Goal: Obtain resource: Obtain resource

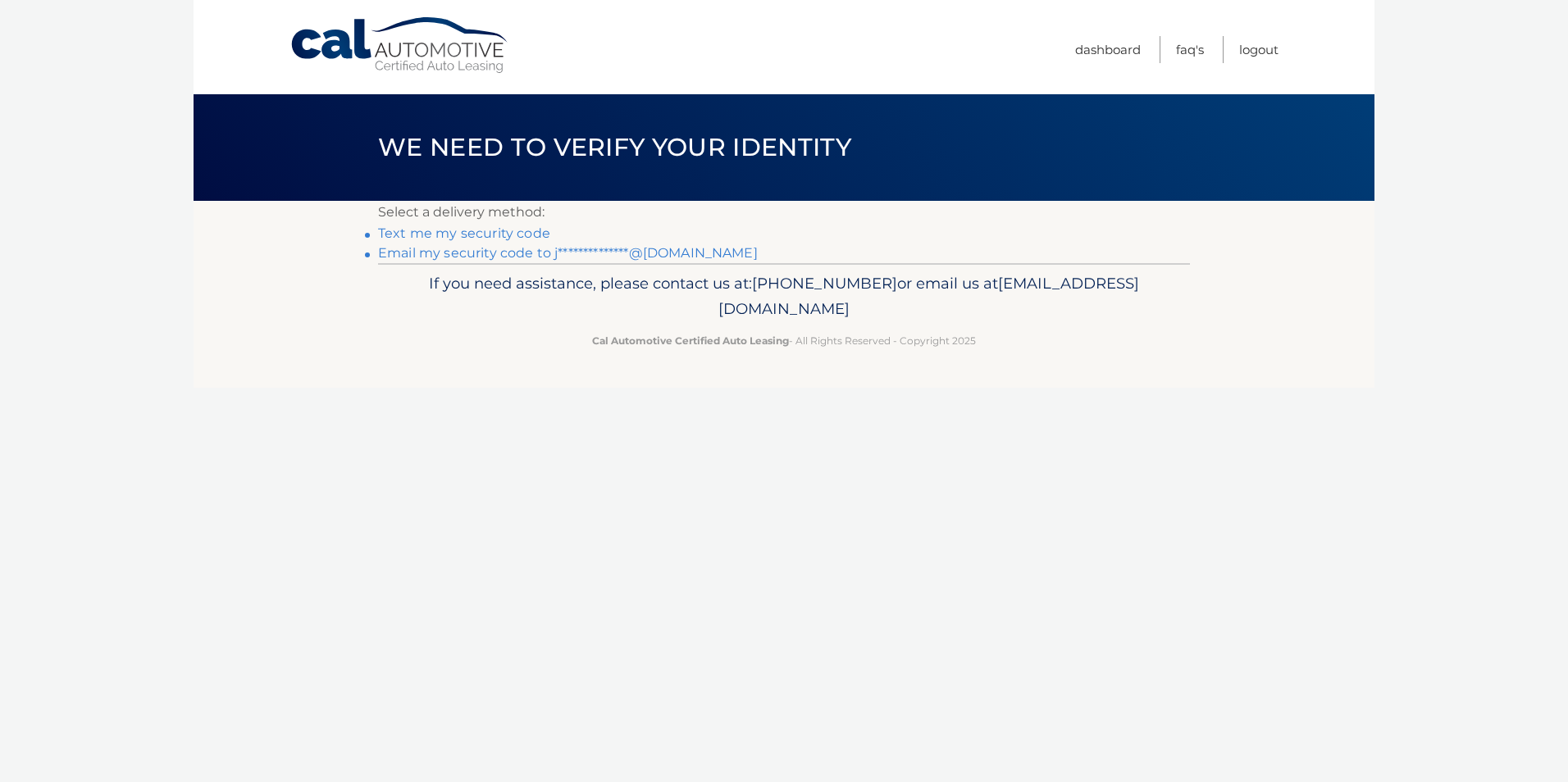
click at [532, 238] on link "Text me my security code" at bounding box center [464, 232] width 172 height 15
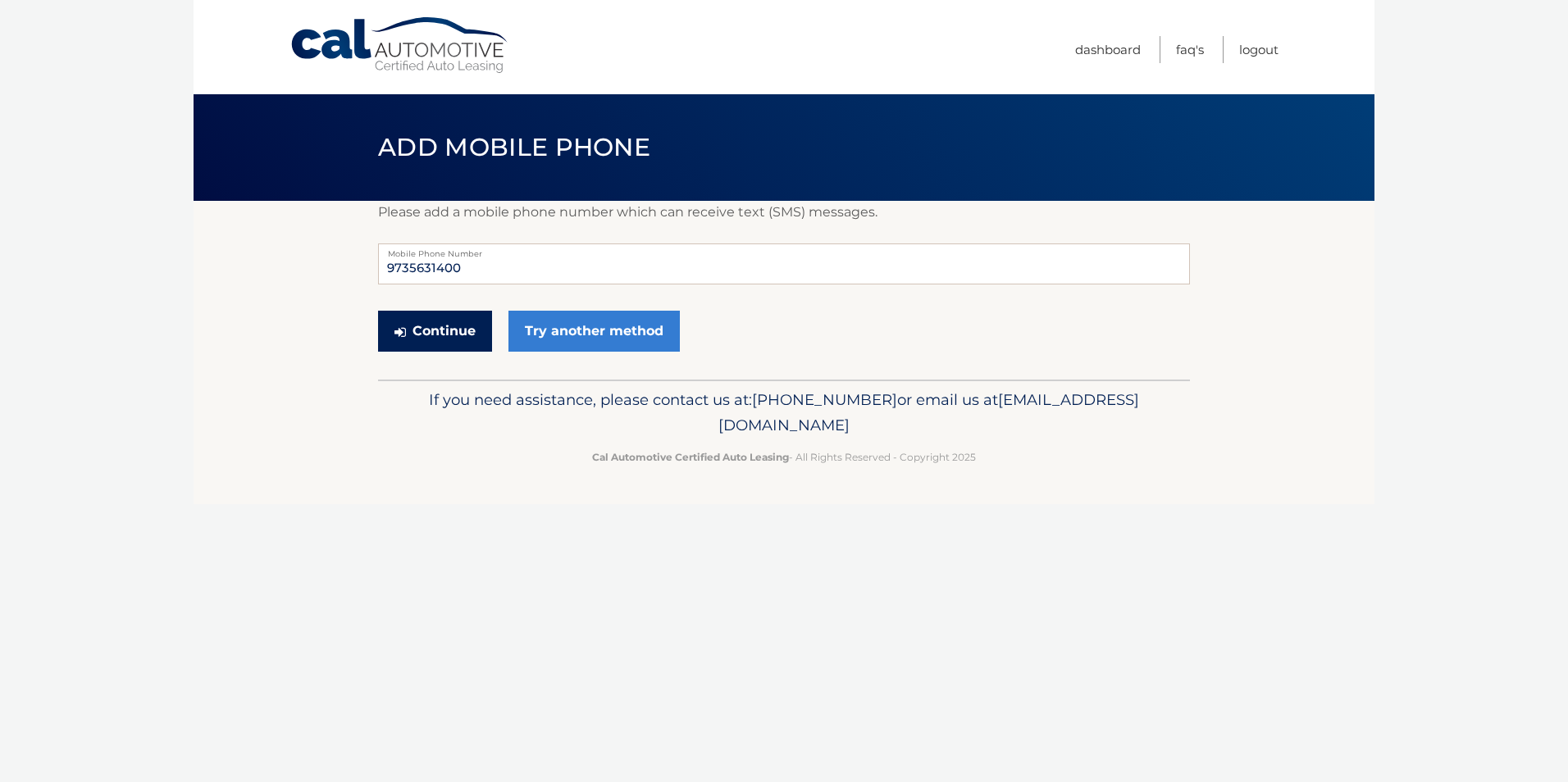
click at [426, 338] on button "Continue" at bounding box center [435, 331] width 114 height 41
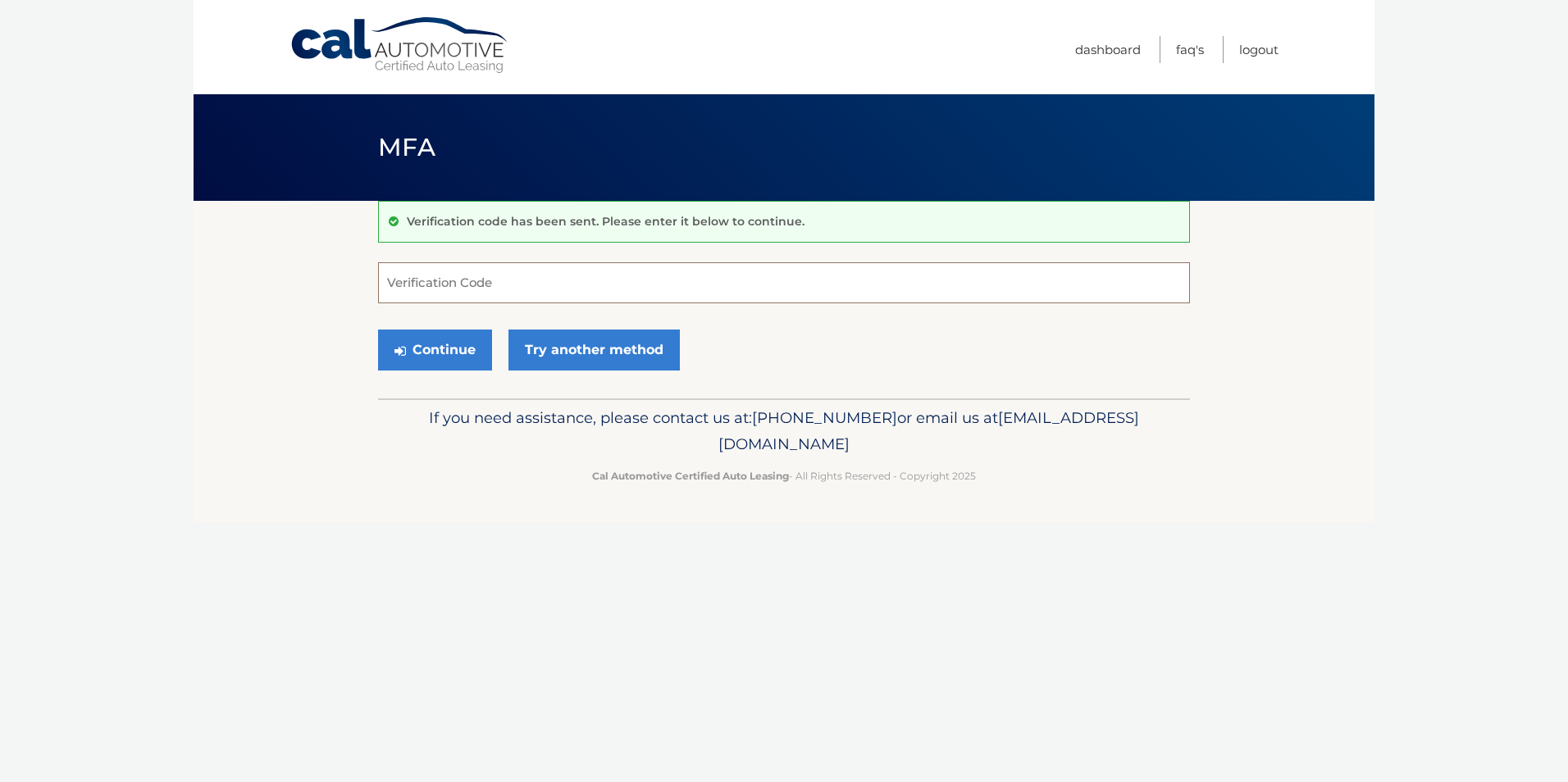
click at [496, 286] on input "Verification Code" at bounding box center [784, 283] width 812 height 41
type input "350298"
click at [462, 353] on button "Continue" at bounding box center [435, 350] width 114 height 41
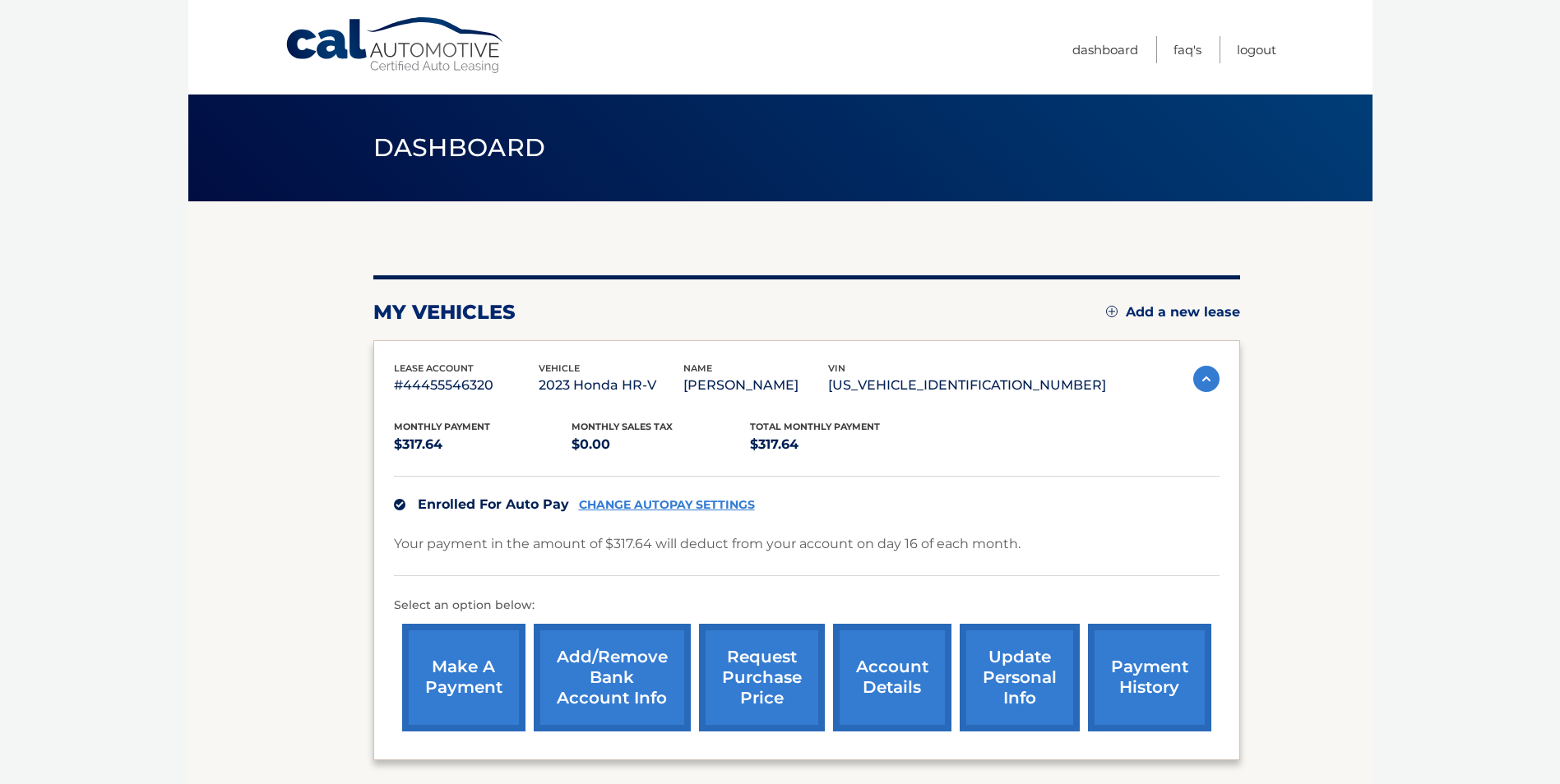
click at [768, 681] on link "request purchase price" at bounding box center [762, 678] width 126 height 108
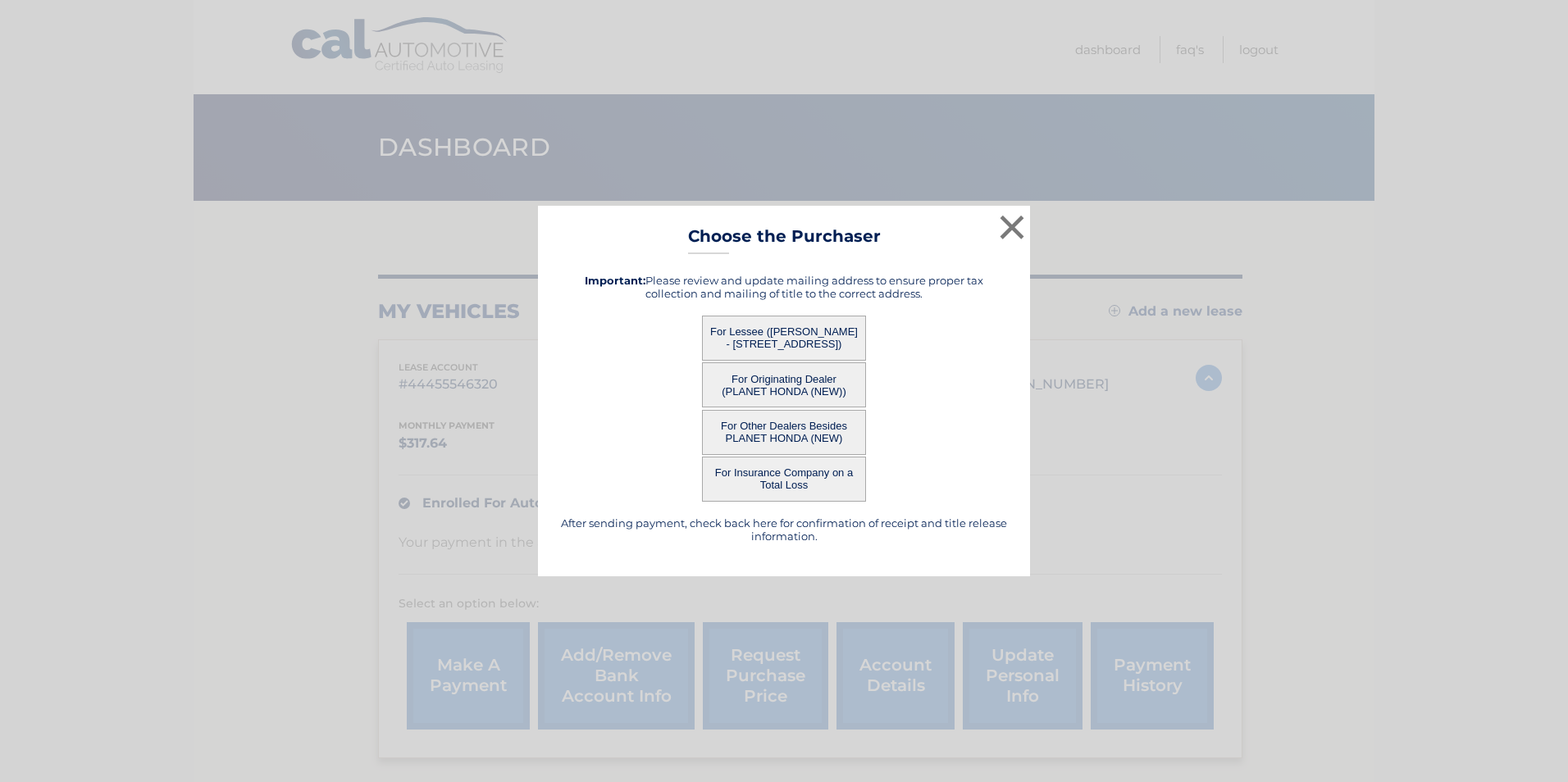
click at [768, 341] on button "For Lessee (JUDITH WEINBERGER - 27 MAPLE AVE, , WEST ORANGE, nj 07052)" at bounding box center [784, 338] width 164 height 45
click at [792, 341] on button "For Lessee (JUDITH WEINBERGER - 27 MAPLE AVE, , WEST ORANGE, nj 07052)" at bounding box center [784, 338] width 164 height 45
click at [1015, 224] on div "× Choose the Purchaser After sending payment, check back here for confirmation …" at bounding box center [784, 391] width 492 height 371
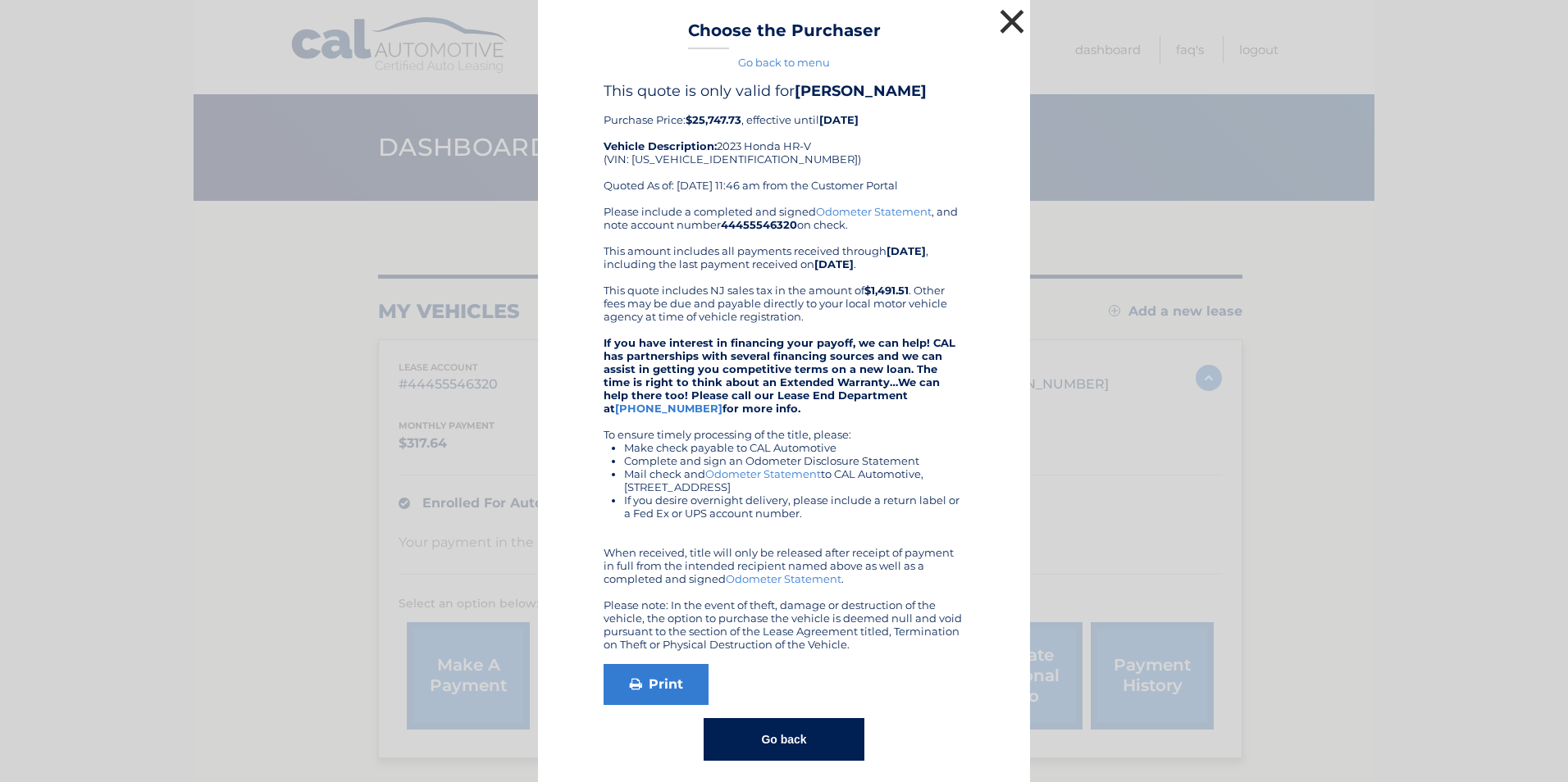
click at [1004, 12] on button "×" at bounding box center [1011, 21] width 33 height 33
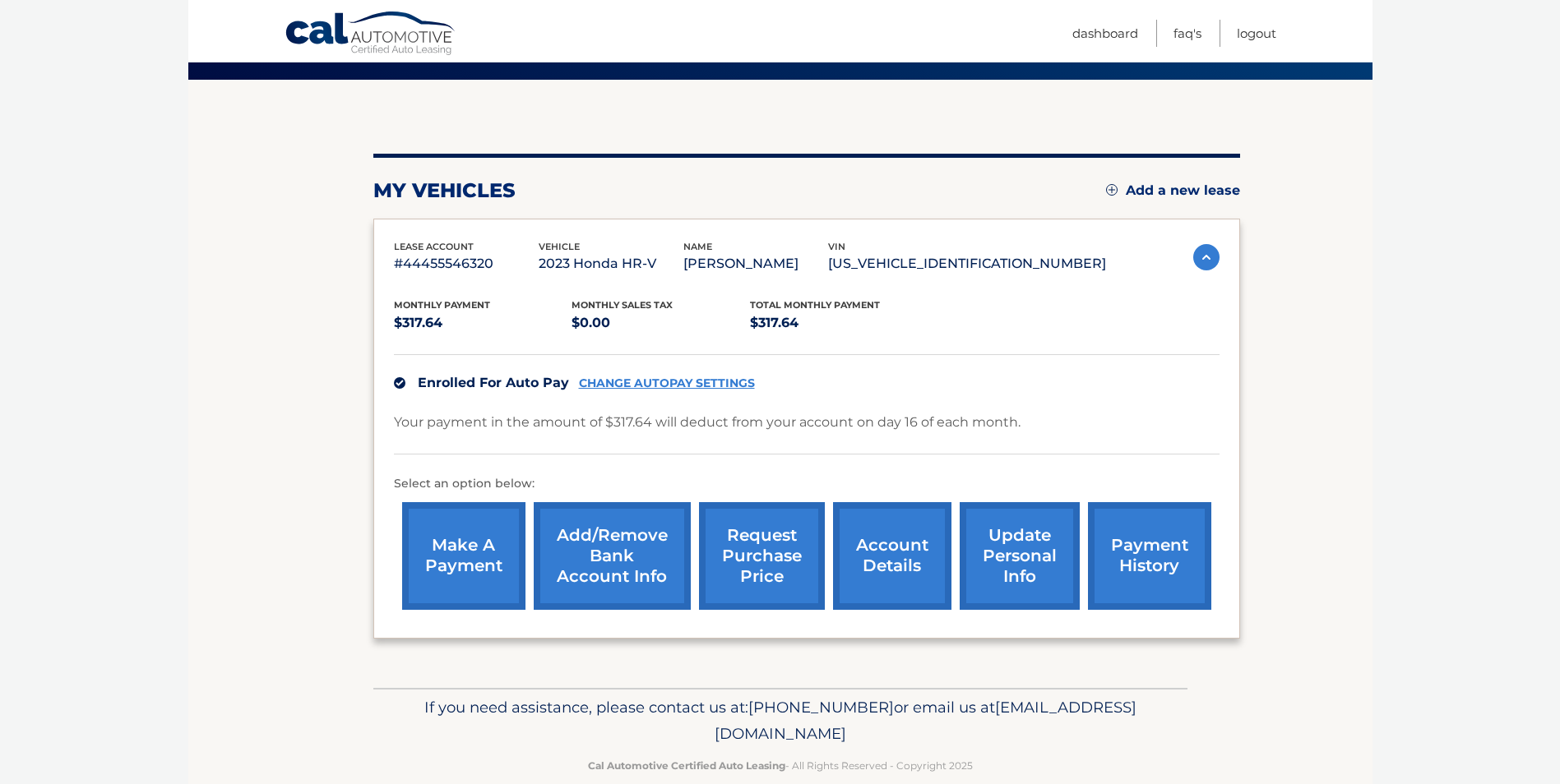
scroll to position [150, 0]
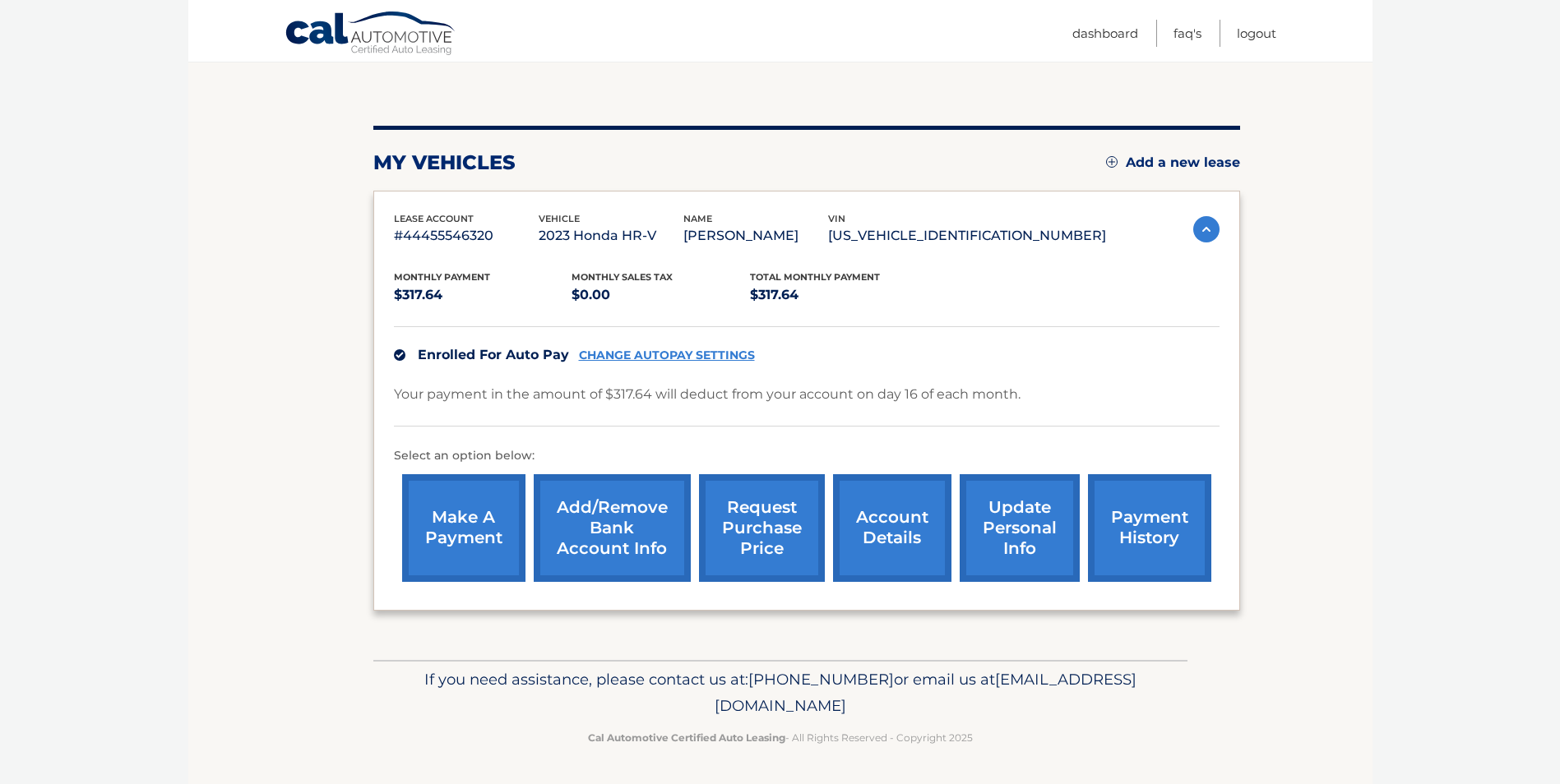
click at [747, 519] on link "request purchase price" at bounding box center [762, 528] width 126 height 108
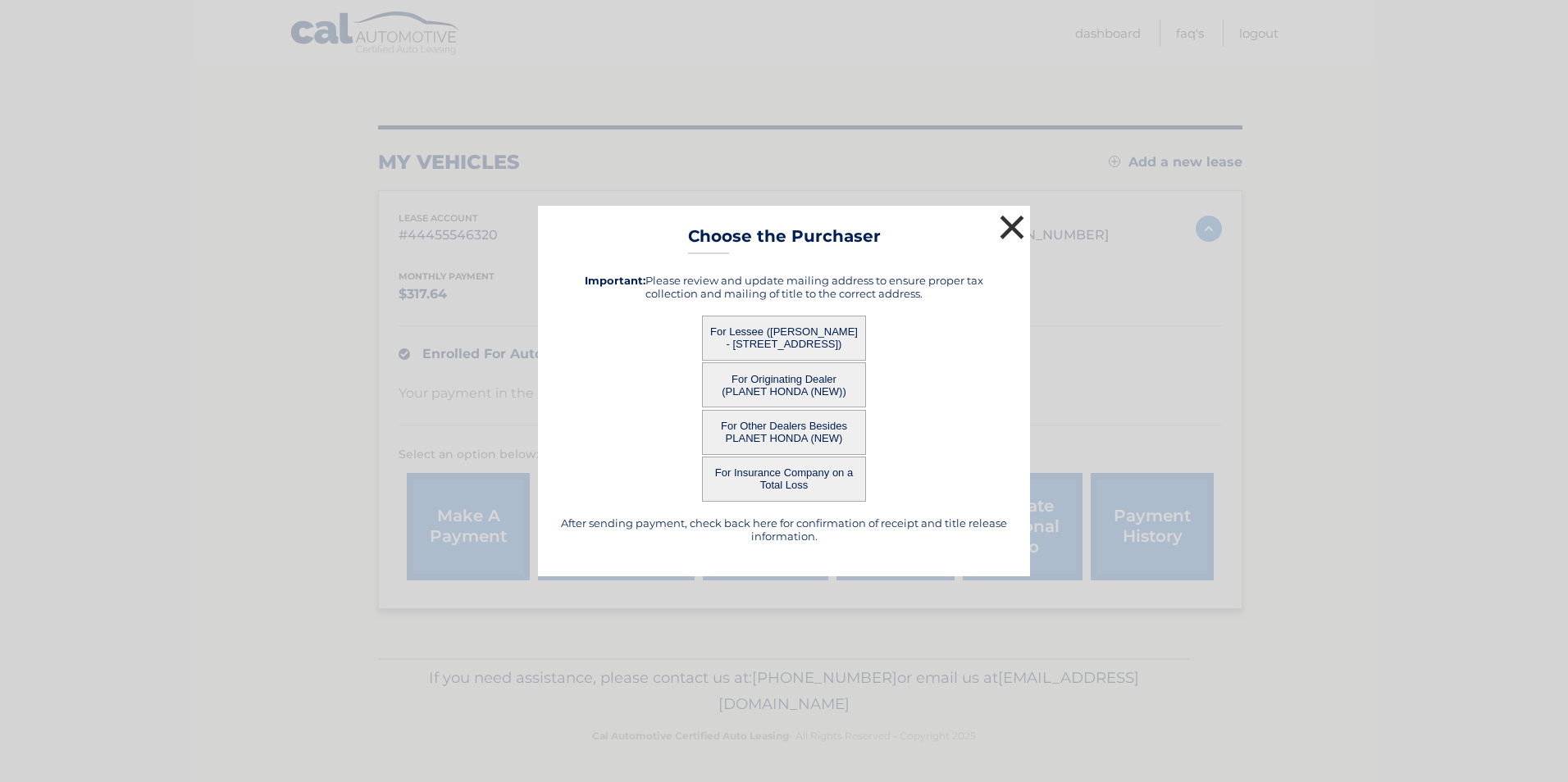
click at [1011, 226] on button "×" at bounding box center [1011, 227] width 33 height 33
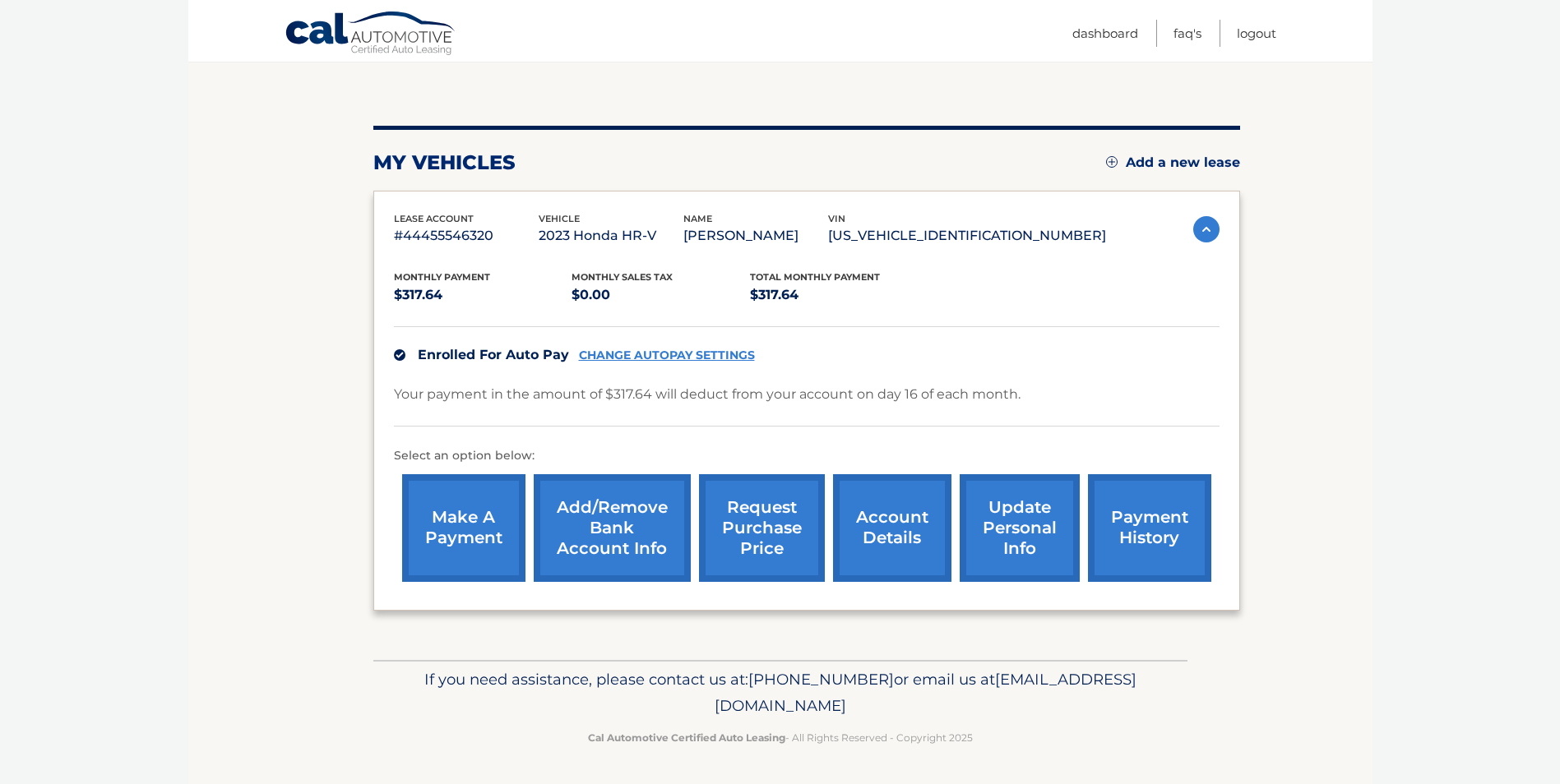
click at [785, 538] on link "request purchase price" at bounding box center [762, 528] width 126 height 108
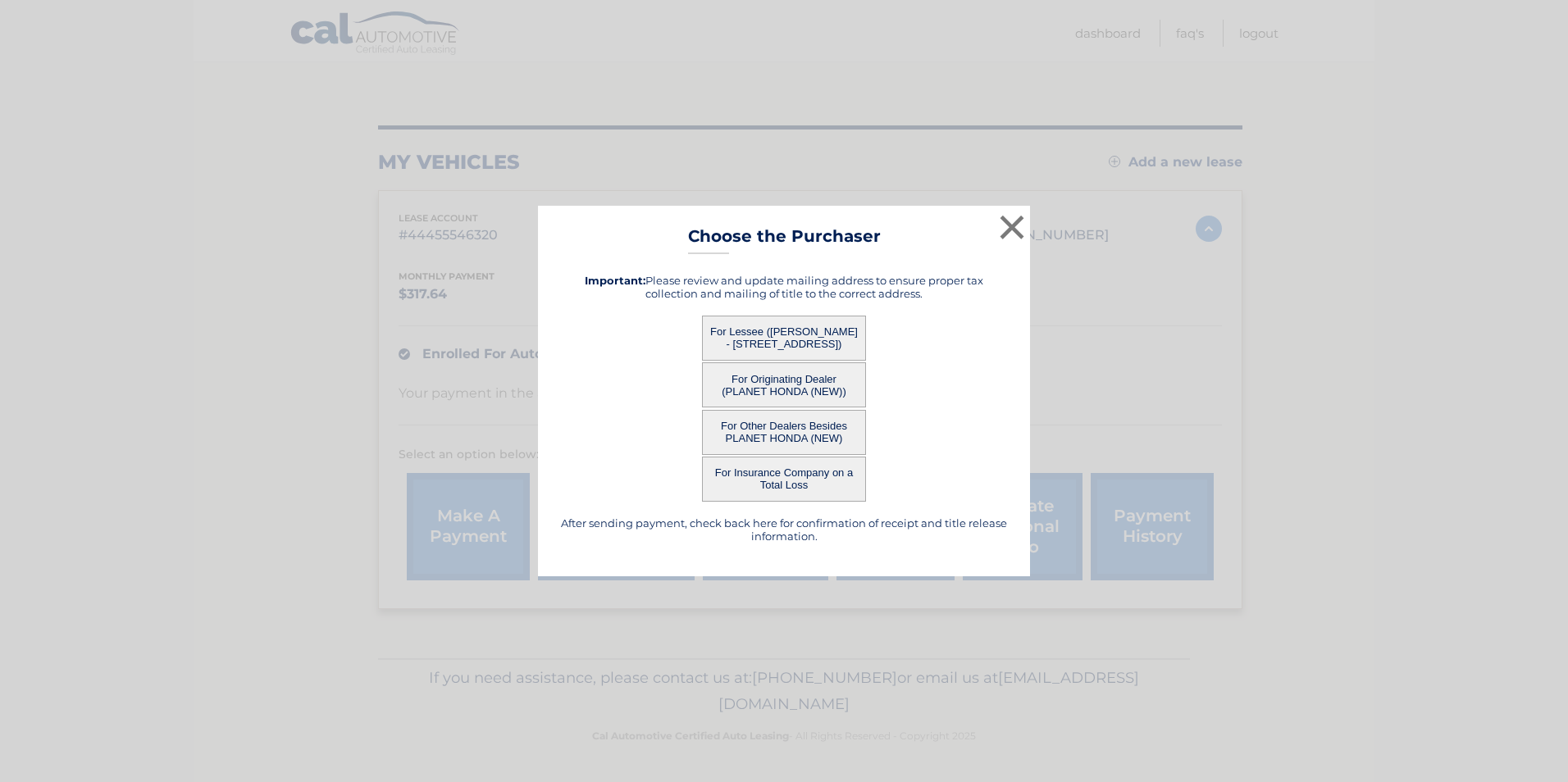
click at [797, 337] on button "For Lessee (JUDITH WEINBERGER - 27 MAPLE AVE, , WEST ORANGE, nj 07052)" at bounding box center [784, 338] width 164 height 45
click at [822, 330] on button "For Lessee (JUDITH WEINBERGER - 27 MAPLE AVE, , WEST ORANGE, nj 07052)" at bounding box center [784, 338] width 164 height 45
click at [1009, 218] on button "×" at bounding box center [1011, 227] width 33 height 33
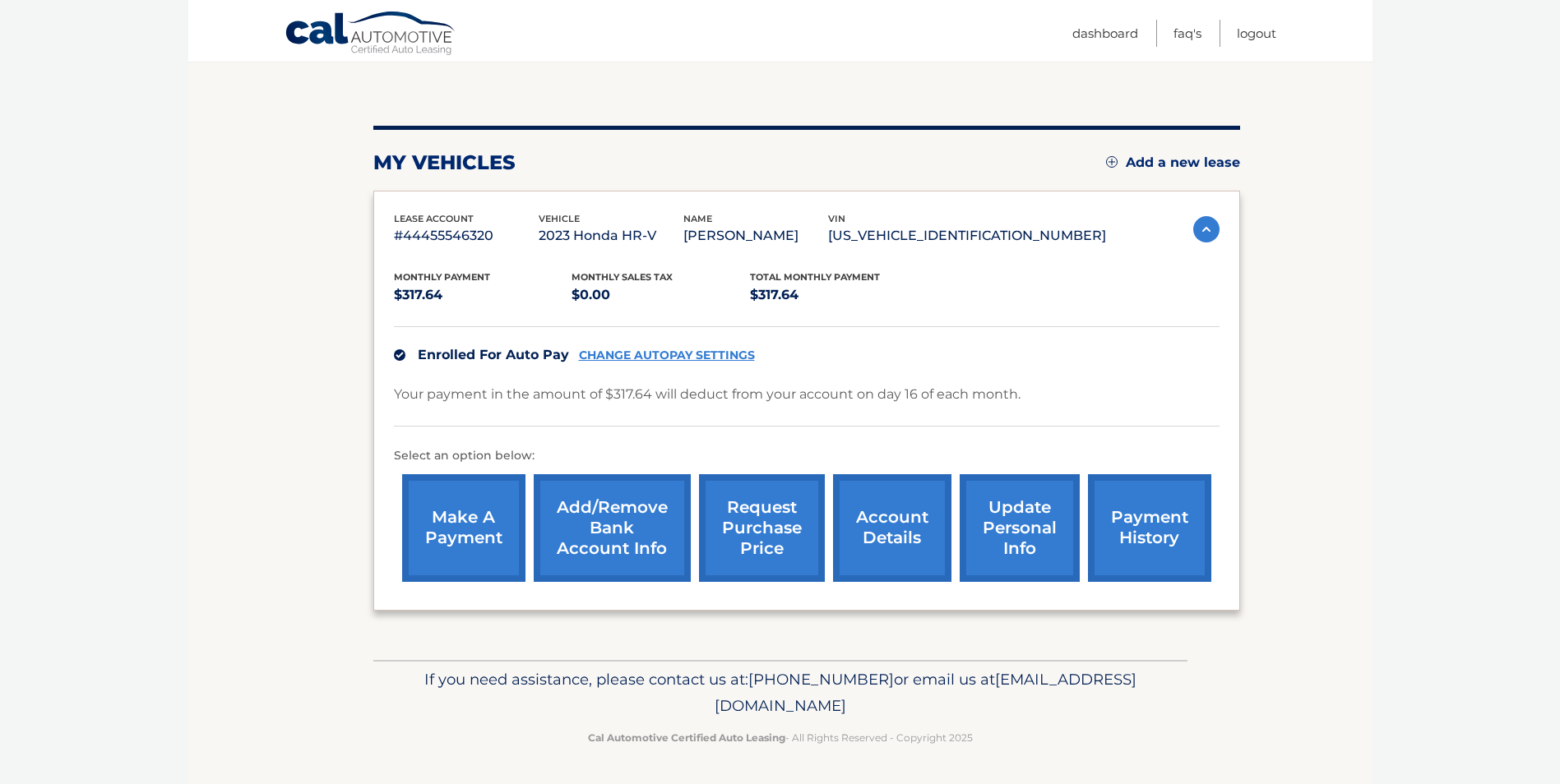
drag, startPoint x: 1564, startPoint y: 285, endPoint x: 749, endPoint y: 536, distance: 852.8
click at [749, 536] on link "request purchase price" at bounding box center [762, 528] width 126 height 108
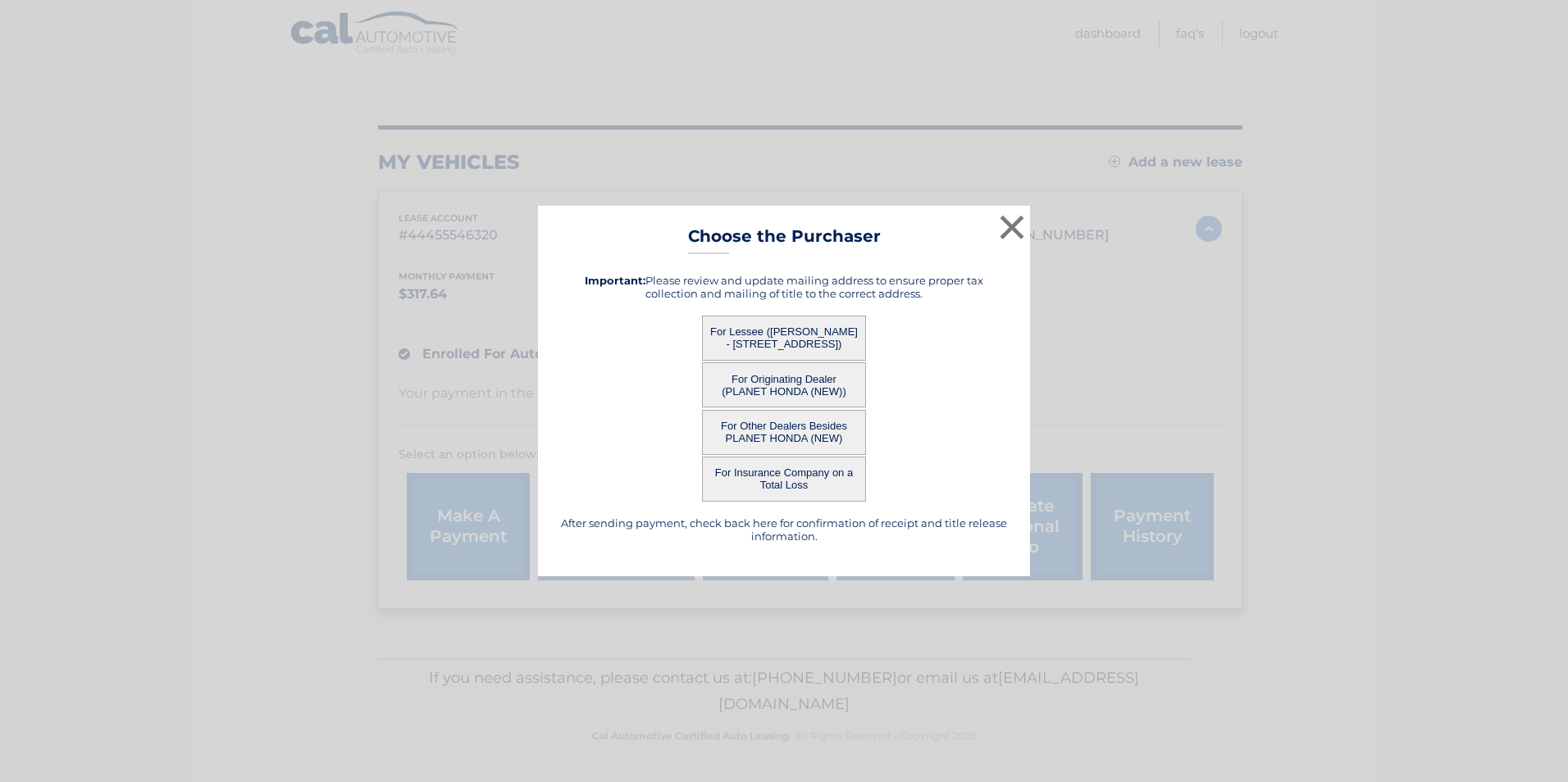
click at [744, 530] on h5 "After sending payment, check back here for confirmation of receipt and title re…" at bounding box center [784, 529] width 451 height 26
click at [841, 344] on button "For Lessee (JUDITH WEINBERGER - 27 MAPLE AVE, , WEST ORANGE, nj 07052)" at bounding box center [784, 338] width 164 height 45
click at [851, 330] on button "For Lessee (JUDITH WEINBERGER - 27 MAPLE AVE, , WEST ORANGE, nj 07052)" at bounding box center [784, 338] width 164 height 45
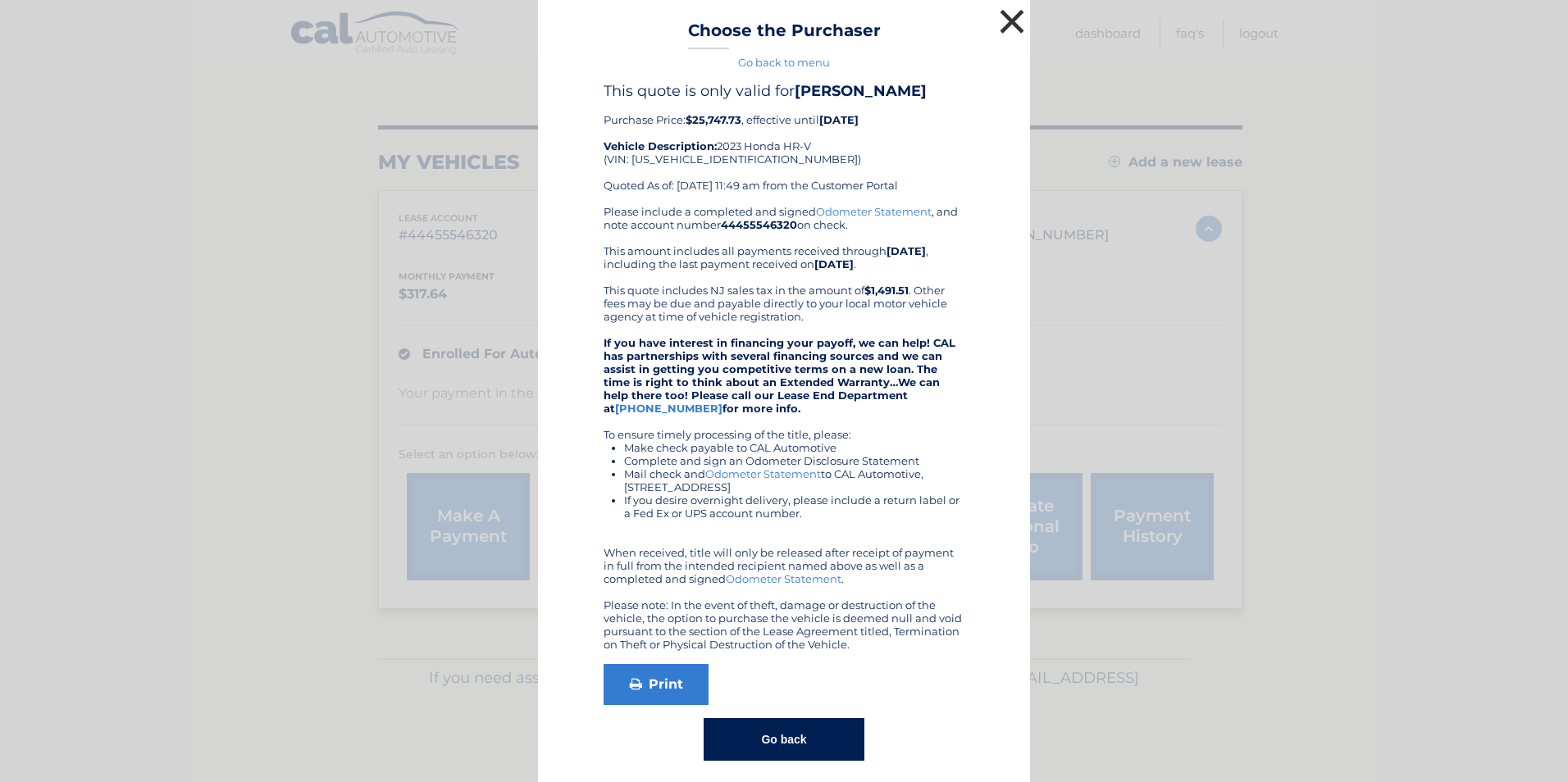
click at [1014, 17] on button "×" at bounding box center [1011, 21] width 33 height 33
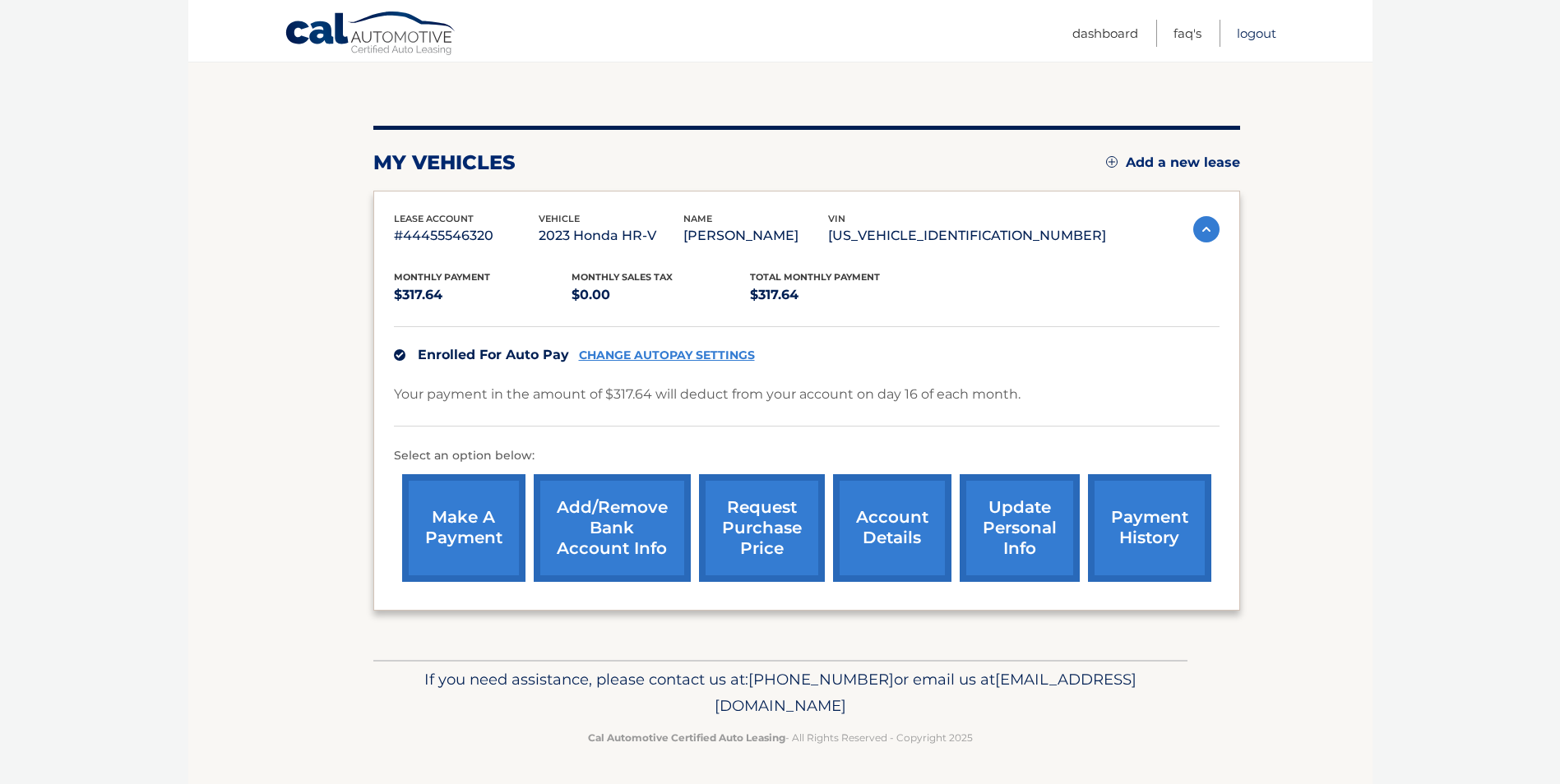
click at [1249, 31] on link "Logout" at bounding box center [1256, 33] width 39 height 27
click at [1247, 30] on link "Logout" at bounding box center [1256, 33] width 39 height 27
